Goal: Information Seeking & Learning: Learn about a topic

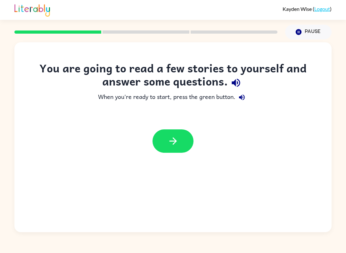
click at [163, 135] on button "button" at bounding box center [172, 140] width 41 height 23
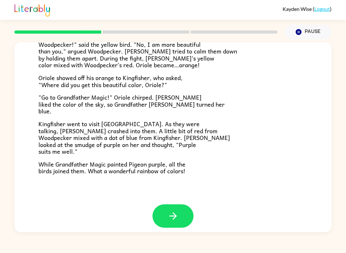
scroll to position [153, 0]
click at [291, 250] on div "[PERSON_NAME] ( Logout ) Pause Pause Grandpa Magic Once upon a time, all birds …" at bounding box center [173, 126] width 346 height 253
click at [295, 251] on div "[PERSON_NAME] ( Logout ) Pause Pause Grandpa Magic Once upon a time, all birds …" at bounding box center [173, 126] width 346 height 253
click at [328, 145] on div "Grandpa Magic Once upon a time, all birds were white. "Make me beautiful, Grand…" at bounding box center [172, 47] width 317 height 315
click at [314, 152] on div "Grandpa Magic Once upon a time, all birds were white. "Make me beautiful, Grand…" at bounding box center [172, 47] width 317 height 315
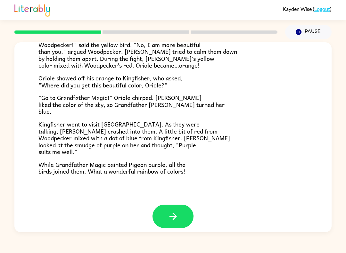
click at [176, 211] on icon "button" at bounding box center [172, 216] width 11 height 11
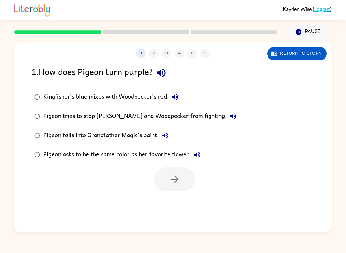
scroll to position [0, 0]
click at [40, 88] on label "Kingfisher’s blue mixes with Woodpecker’s red." at bounding box center [135, 96] width 215 height 19
click at [168, 181] on button "button" at bounding box center [174, 178] width 41 height 23
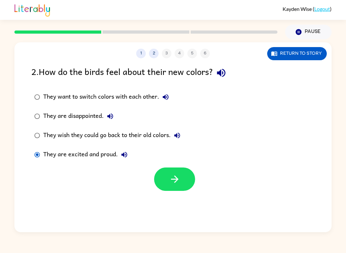
click at [173, 182] on icon "button" at bounding box center [174, 178] width 11 height 11
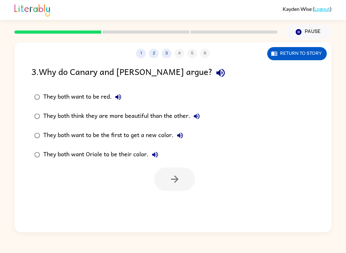
click at [45, 92] on div "They both want to be red." at bounding box center [83, 97] width 81 height 13
click at [178, 174] on icon "button" at bounding box center [174, 178] width 11 height 11
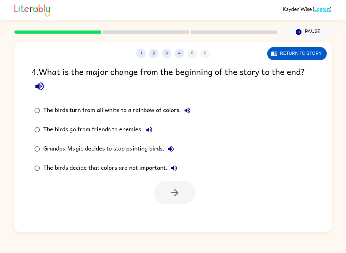
click at [160, 111] on div "The birds turn from all white to a rainbow of colors." at bounding box center [118, 110] width 150 height 13
click at [180, 193] on icon "button" at bounding box center [174, 192] width 11 height 11
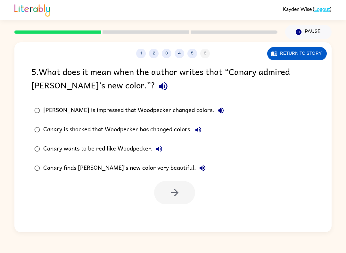
click at [221, 251] on div "[PERSON_NAME] ( Logout ) Pause Pause 1 2 3 4 5 6 Return to story 5 . What does …" at bounding box center [173, 126] width 346 height 253
click at [167, 169] on div "Canary finds [PERSON_NAME]'s new color very beautiful." at bounding box center [125, 168] width 165 height 13
click at [175, 190] on icon "button" at bounding box center [174, 192] width 7 height 7
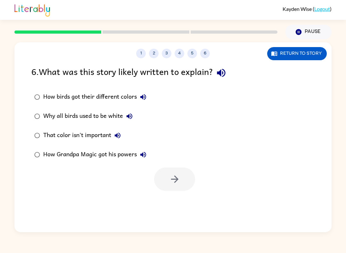
click at [51, 131] on div "That color isn't important" at bounding box center [83, 135] width 81 height 13
click at [170, 179] on icon "button" at bounding box center [174, 178] width 11 height 11
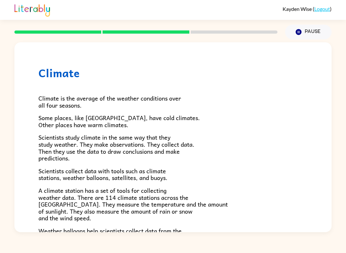
click at [247, 249] on div "[PERSON_NAME] ( Logout ) Pause Pause Climate Climate is the average of the weat…" at bounding box center [173, 126] width 346 height 253
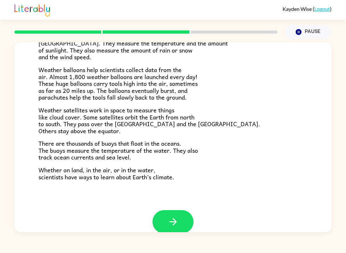
scroll to position [162, 0]
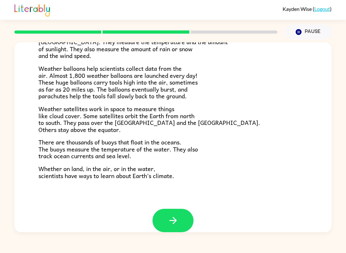
click at [276, 251] on div "[PERSON_NAME] ( Logout ) Pause Pause Climate Climate is the average of the weat…" at bounding box center [173, 126] width 346 height 253
click at [277, 251] on div "[PERSON_NAME] ( Logout ) Pause Pause Climate Climate is the average of the weat…" at bounding box center [173, 126] width 346 height 253
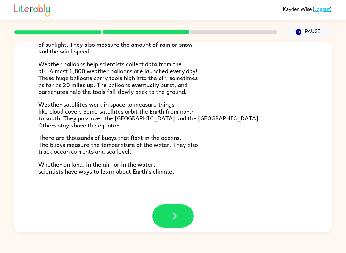
scroll to position [166, 0]
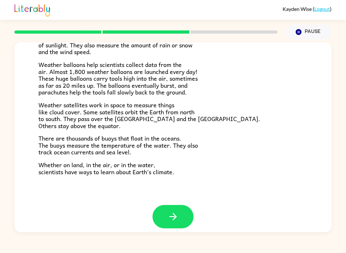
click at [167, 211] on icon "button" at bounding box center [172, 216] width 11 height 11
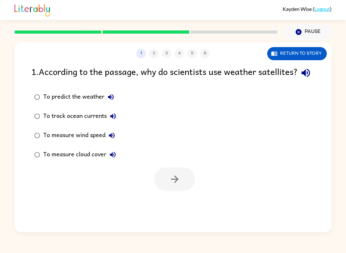
scroll to position [0, 0]
click at [44, 142] on div "To measure wind speed" at bounding box center [80, 135] width 75 height 13
click at [161, 189] on button "button" at bounding box center [174, 178] width 41 height 23
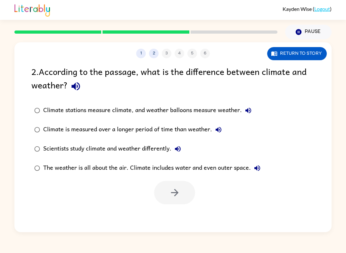
click at [185, 125] on div "Climate is measured over a longer period of time than weather." at bounding box center [133, 129] width 181 height 13
click at [172, 188] on icon "button" at bounding box center [174, 192] width 11 height 11
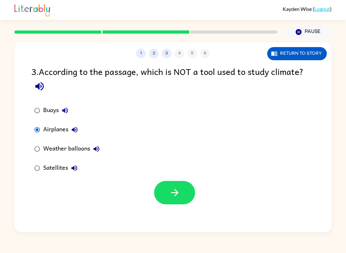
click at [183, 195] on button "button" at bounding box center [174, 192] width 41 height 23
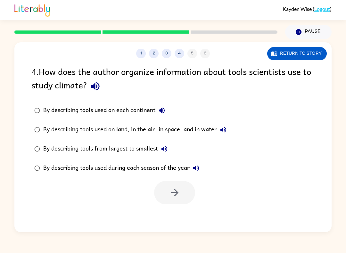
click at [5, 152] on div "1 2 3 4 5 6 Return to story 4 . How does the author organize information about …" at bounding box center [173, 135] width 346 height 193
click at [118, 148] on div "By describing tools from largest to smallest" at bounding box center [106, 148] width 127 height 13
click at [183, 196] on button "button" at bounding box center [174, 192] width 41 height 23
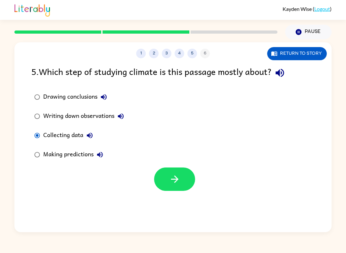
click at [163, 178] on button "button" at bounding box center [174, 178] width 41 height 23
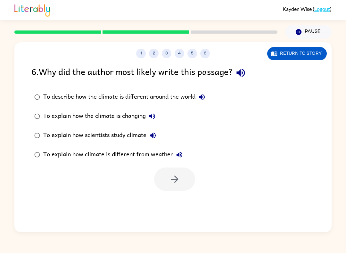
click at [86, 130] on div "To explain how scientists study climate" at bounding box center [101, 135] width 116 height 13
click at [164, 183] on button "button" at bounding box center [174, 178] width 41 height 23
